Goal: Information Seeking & Learning: Learn about a topic

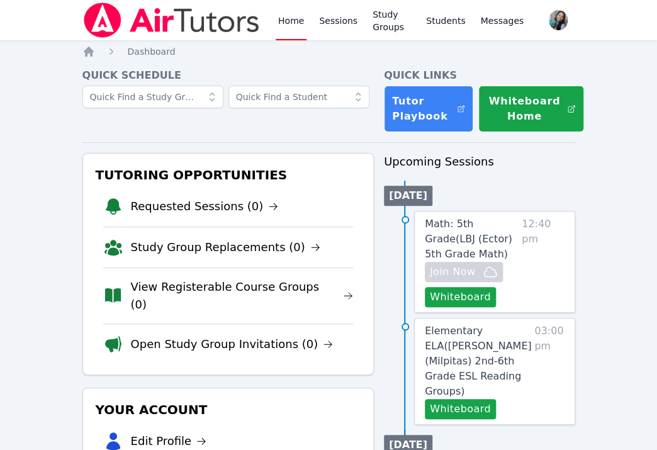
drag, startPoint x: 0, startPoint y: 0, endPoint x: 103, endPoint y: 127, distance: 163.7
click at [103, 127] on div "Quick Schedule" at bounding box center [227, 100] width 291 height 64
click at [274, 55] on nav "Home Dashboard" at bounding box center [328, 51] width 493 height 13
drag, startPoint x: 331, startPoint y: 130, endPoint x: 251, endPoint y: 134, distance: 80.0
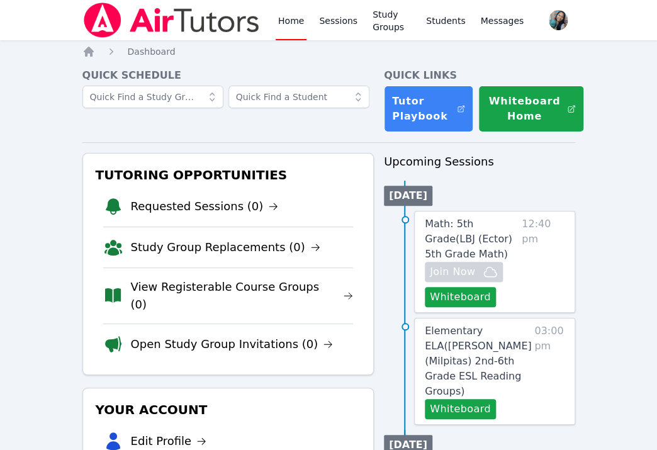
scroll to position [109, 0]
click at [346, 13] on link "Sessions" at bounding box center [338, 20] width 43 height 40
click at [338, 23] on link "Sessions" at bounding box center [338, 20] width 43 height 40
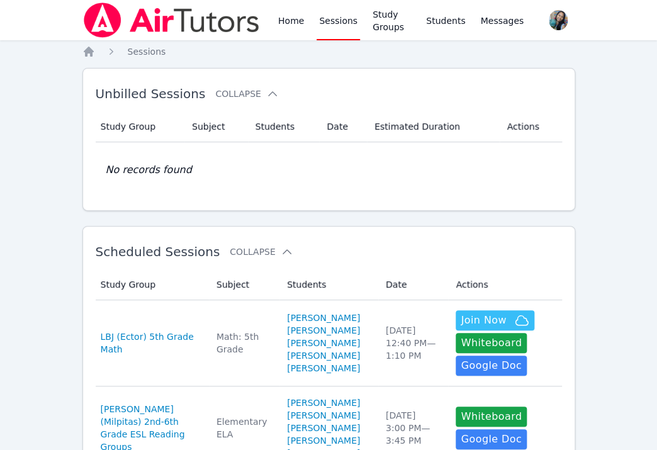
scroll to position [167, 0]
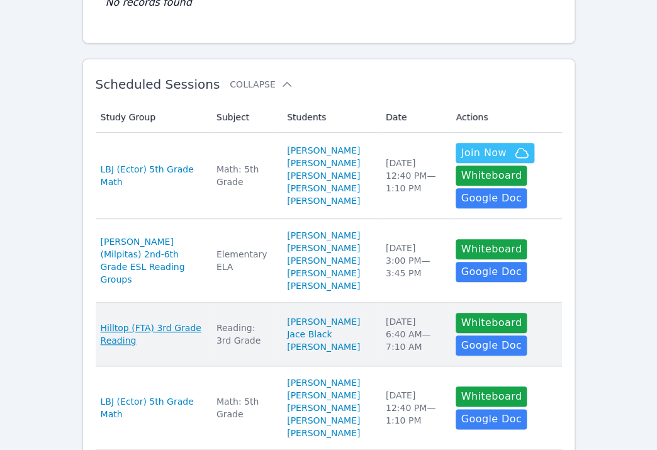
click at [172, 347] on span "Hilltop (FTA) 3rd Grade Reading" at bounding box center [151, 334] width 101 height 25
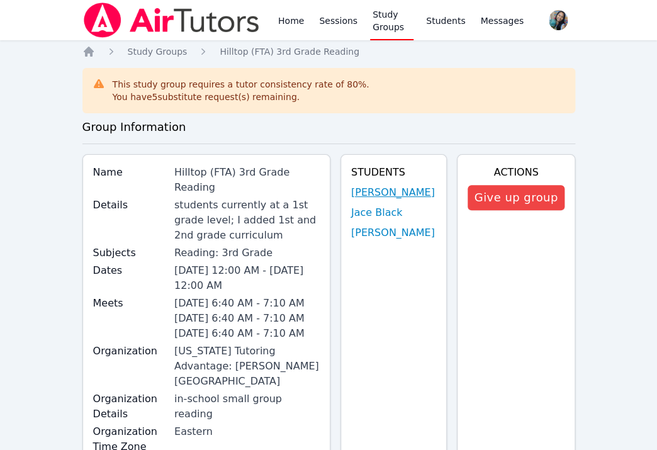
click at [389, 188] on link "Isaiah Velasco" at bounding box center [393, 192] width 84 height 15
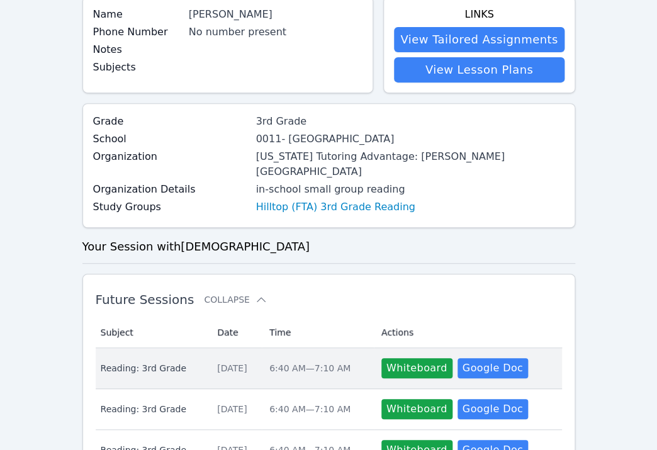
scroll to position [167, 0]
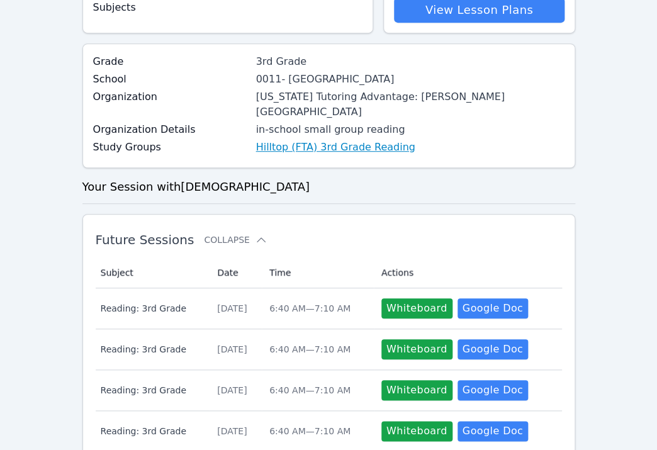
click at [278, 140] on link "Hilltop (FTA) 3rd Grade Reading" at bounding box center [335, 147] width 159 height 15
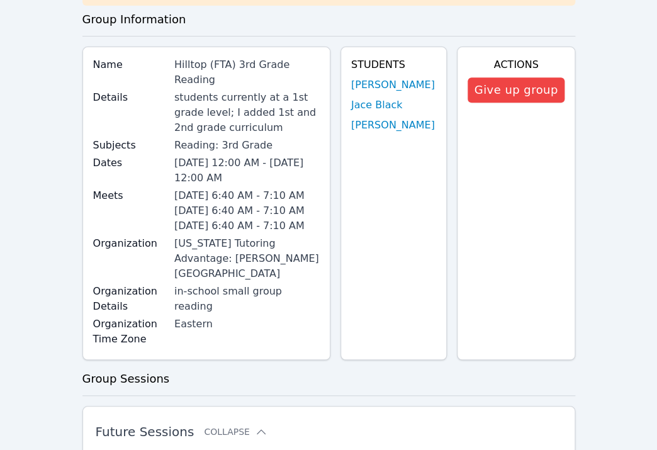
scroll to position [167, 0]
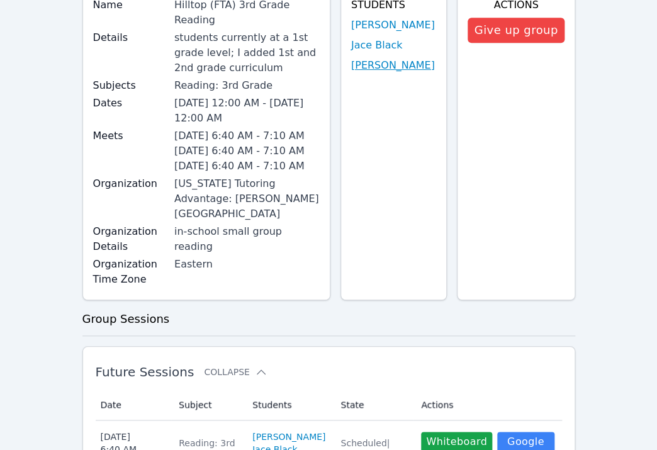
click at [407, 59] on link "Carlos Cardoza" at bounding box center [393, 65] width 84 height 15
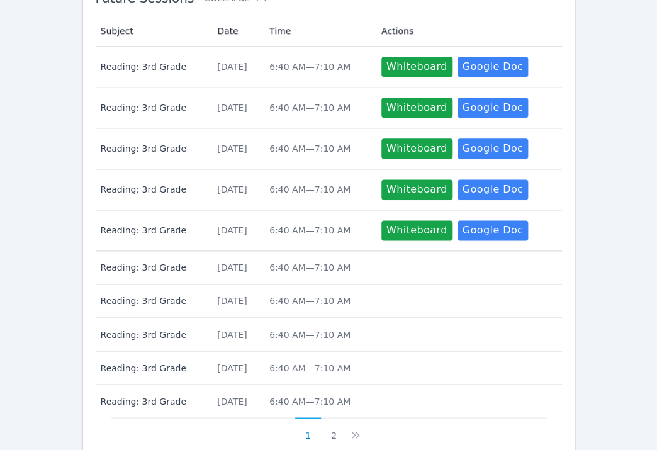
scroll to position [201, 0]
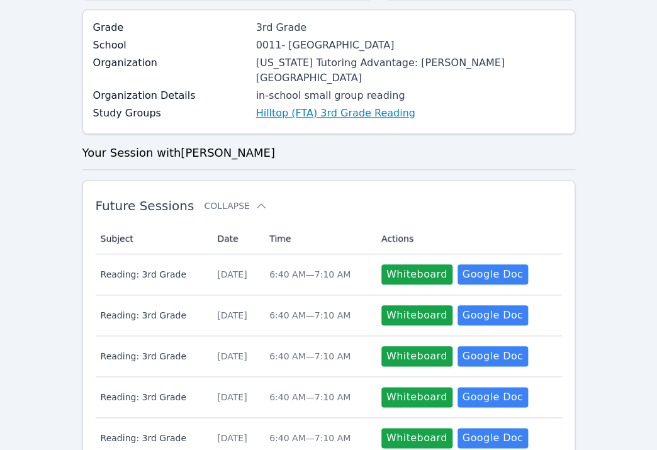
click at [300, 106] on link "Hilltop (FTA) 3rd Grade Reading" at bounding box center [335, 113] width 159 height 15
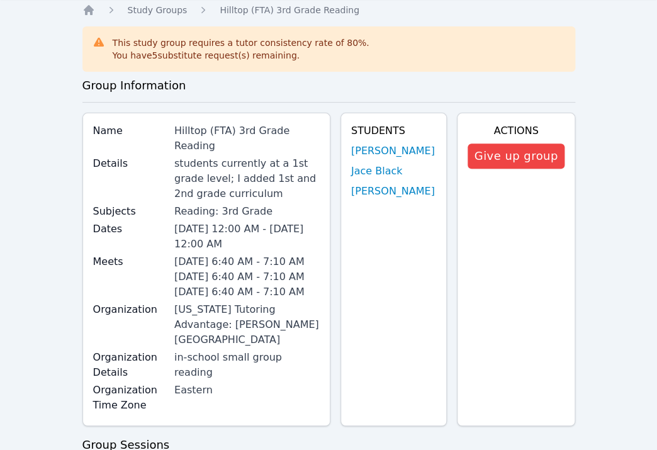
scroll to position [19, 0]
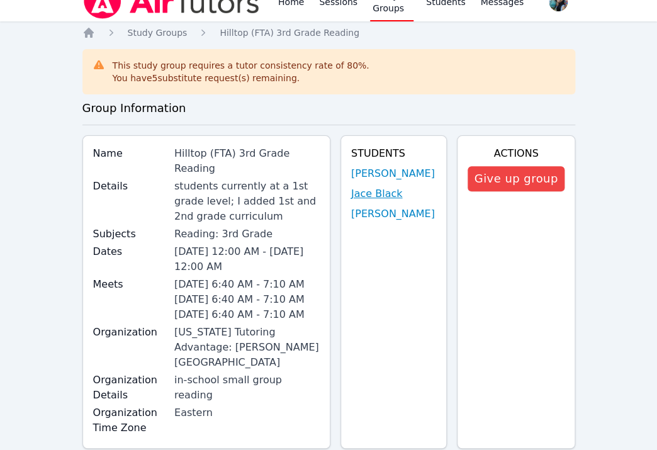
click at [388, 197] on link "Jace Black" at bounding box center [377, 193] width 52 height 15
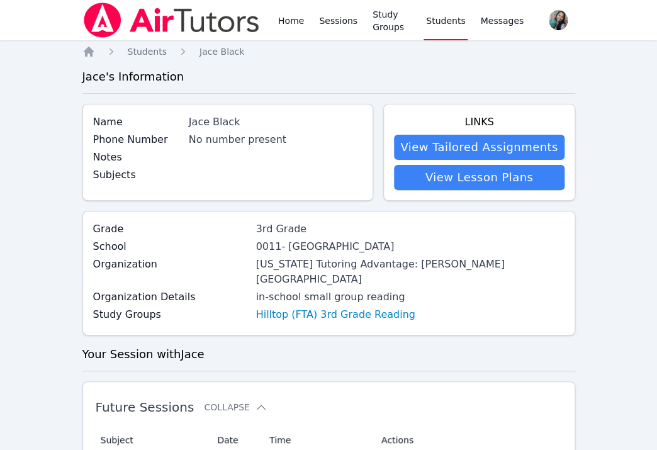
click at [446, 155] on link "View Tailored Assignments" at bounding box center [479, 147] width 170 height 25
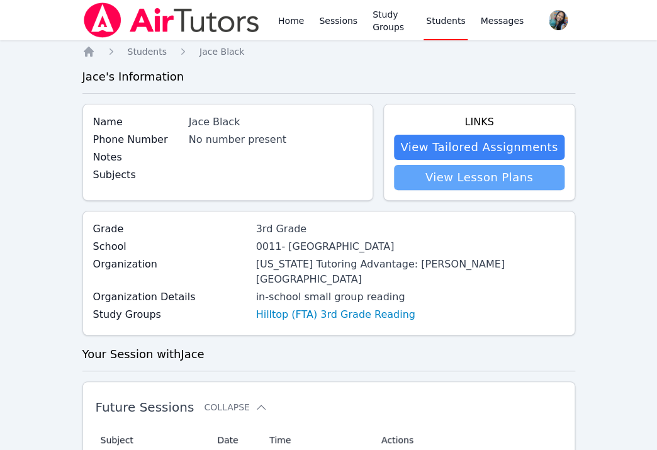
click at [440, 181] on link "View Lesson Plans" at bounding box center [479, 177] width 170 height 25
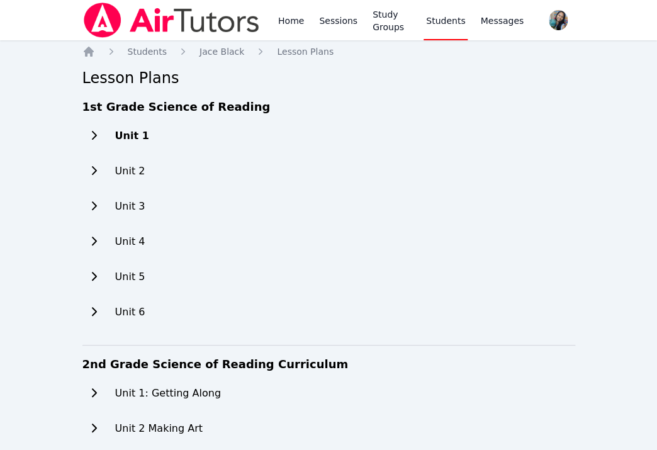
click at [123, 134] on h2 "Unit 1" at bounding box center [132, 135] width 34 height 15
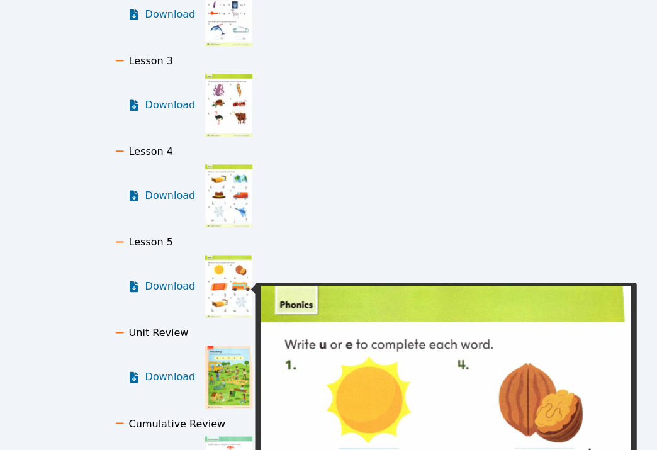
scroll to position [252, 0]
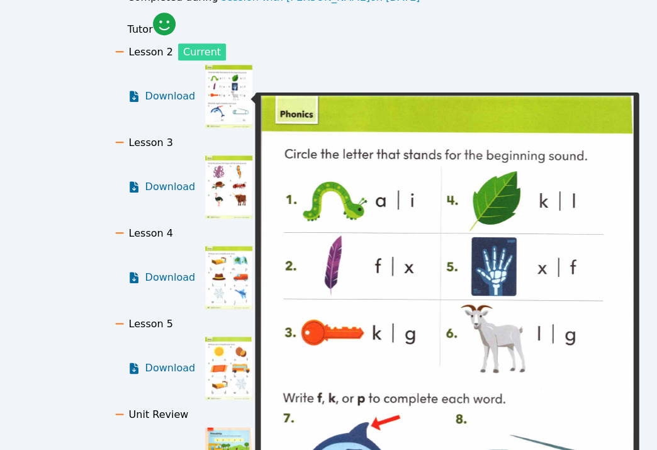
click at [227, 93] on img at bounding box center [228, 96] width 47 height 63
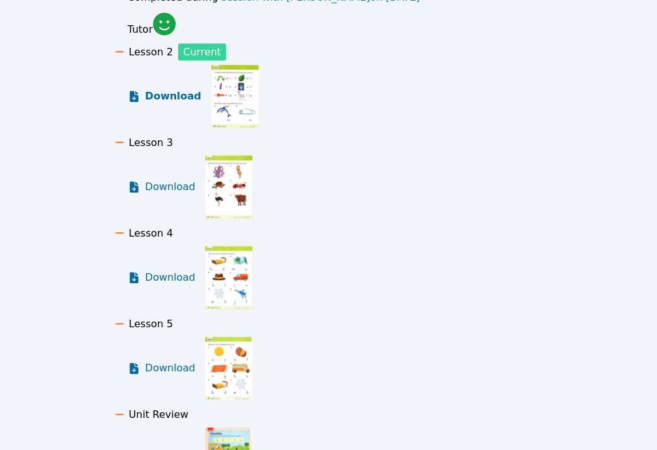
click at [163, 102] on span "Download" at bounding box center [173, 96] width 56 height 15
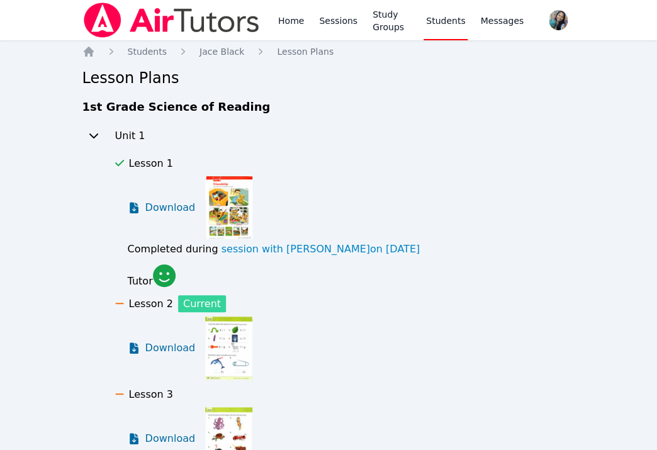
click at [157, 274] on icon at bounding box center [164, 275] width 23 height 23
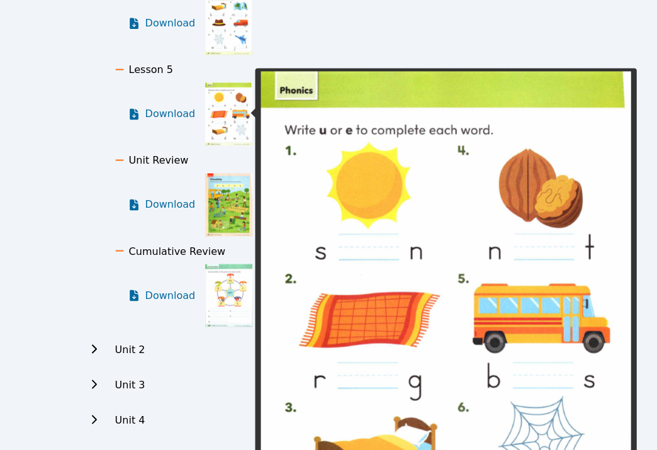
scroll to position [587, 0]
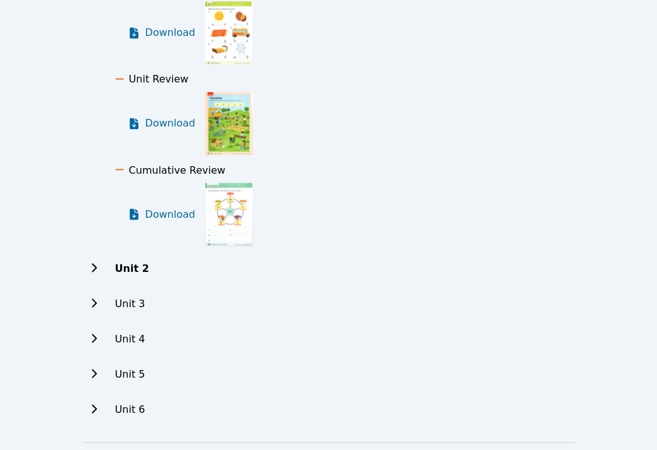
click at [139, 261] on h2 "Unit 2" at bounding box center [132, 268] width 34 height 15
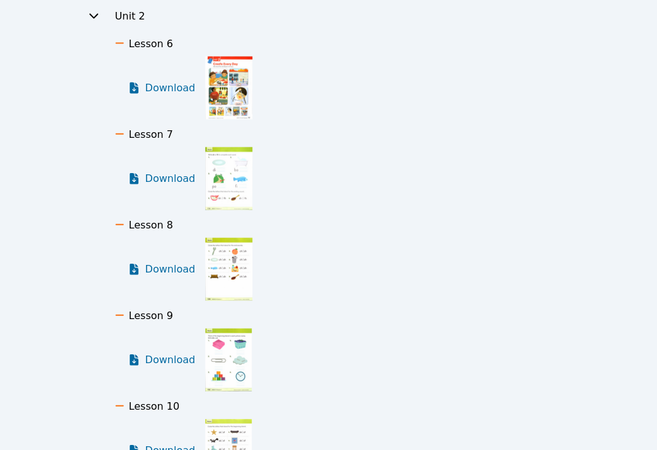
scroll to position [755, 0]
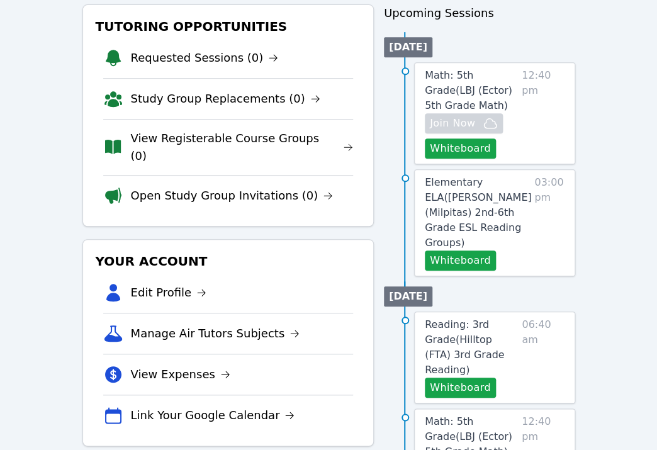
scroll to position [251, 0]
